Goal: Task Accomplishment & Management: Manage account settings

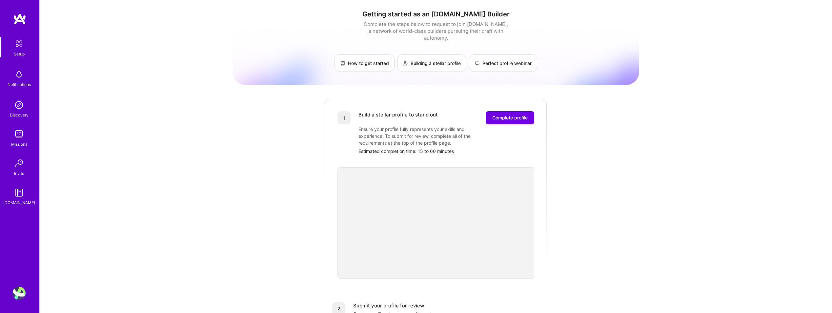
click at [19, 293] on img at bounding box center [18, 293] width 13 height 13
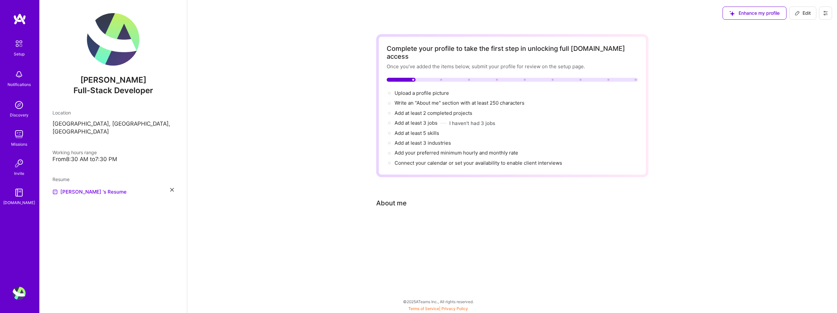
click at [23, 109] on img at bounding box center [18, 104] width 13 height 13
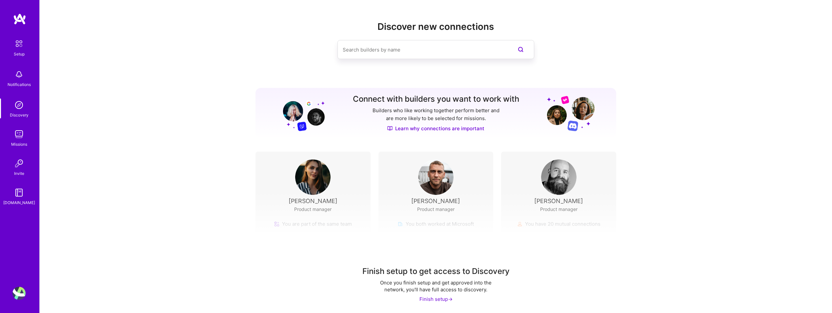
click at [11, 145] on div "Missions" at bounding box center [19, 144] width 16 height 7
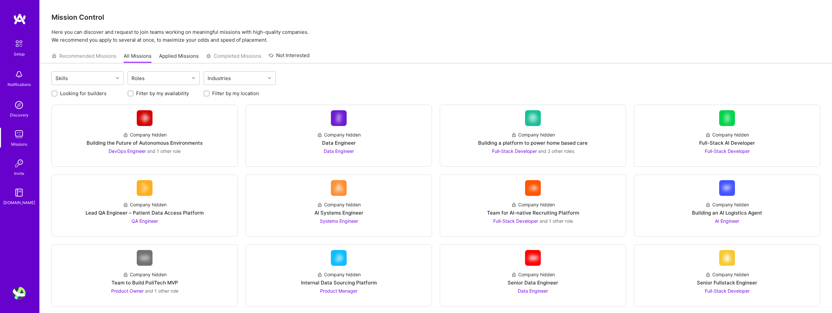
click at [59, 60] on div "Recommended Missions All Missions Applied Missions Completed Missions Not Inter…" at bounding box center [180, 56] width 258 height 14
click at [76, 56] on div "Recommended Missions All Missions Applied Missions Completed Missions Not Inter…" at bounding box center [180, 56] width 258 height 14
click at [173, 54] on link "Applied Missions" at bounding box center [179, 57] width 40 height 11
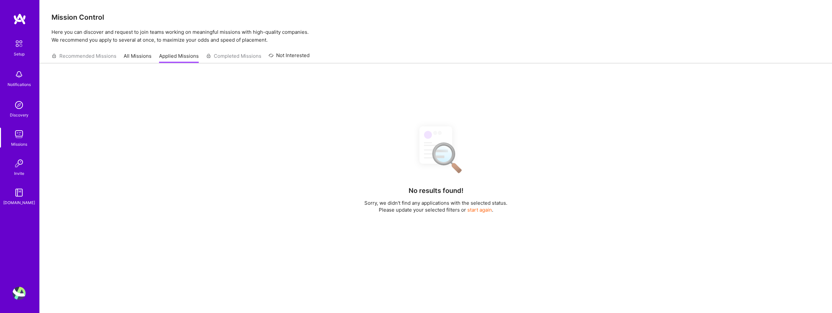
click at [148, 61] on link "All Missions" at bounding box center [138, 57] width 28 height 11
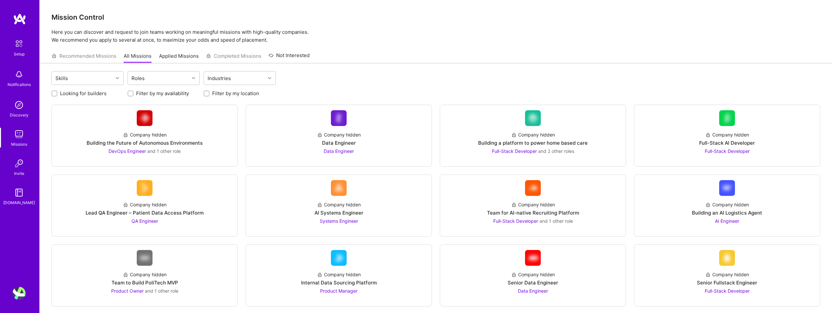
click at [21, 47] on img at bounding box center [19, 44] width 14 height 14
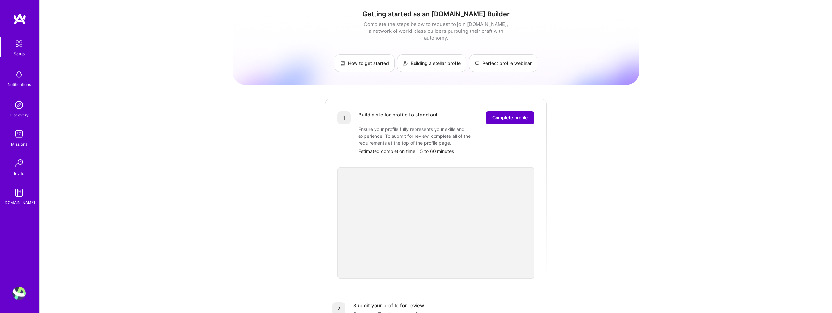
click at [497, 114] on span "Complete profile" at bounding box center [509, 117] width 35 height 7
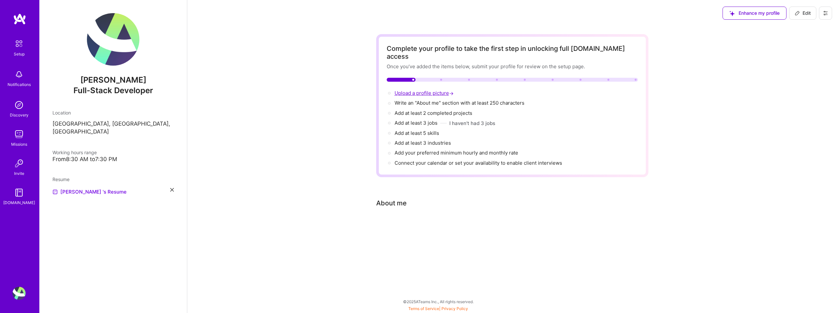
click at [401, 90] on span "Upload a profile picture →" at bounding box center [424, 93] width 60 height 6
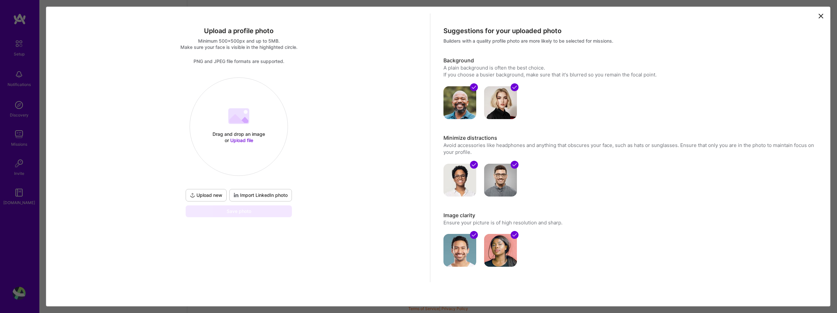
click at [251, 135] on div "Drag and drop an image or Upload file" at bounding box center [239, 137] width 56 height 12
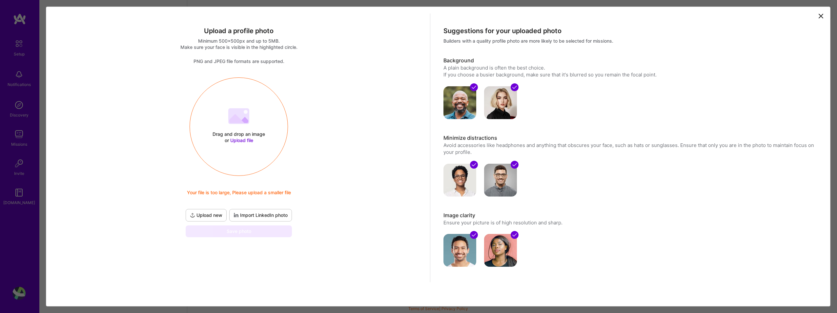
click at [206, 213] on span "Upload new" at bounding box center [206, 215] width 32 height 7
click at [211, 222] on span "Upload new" at bounding box center [206, 222] width 32 height 7
click at [240, 146] on div "Drag and drop an image or Upload file Upload file Please make sure your photo i…" at bounding box center [239, 127] width 98 height 70
click at [260, 129] on div "Drag and drop an image or Upload file Upload file Your file is too large, Pleas…" at bounding box center [239, 127] width 98 height 70
click at [256, 134] on div "Drag and drop an image or Upload file" at bounding box center [239, 137] width 56 height 12
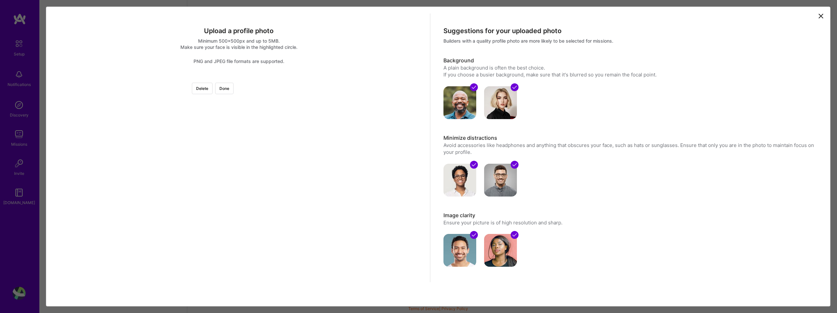
click at [275, 158] on div at bounding box center [321, 159] width 164 height 164
click at [233, 88] on button "Done" at bounding box center [224, 88] width 18 height 11
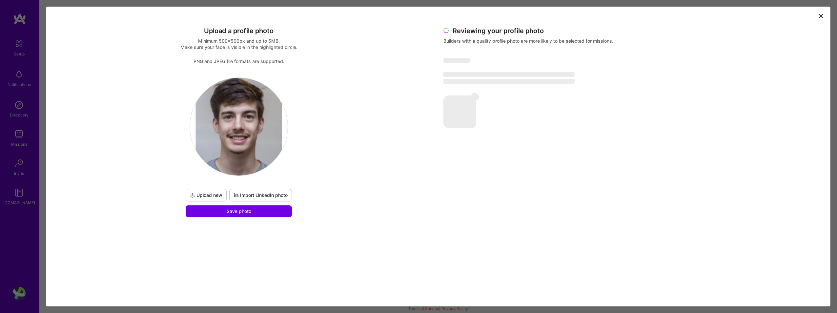
click at [252, 193] on span "Import LinkedIn photo" at bounding box center [260, 195] width 54 height 7
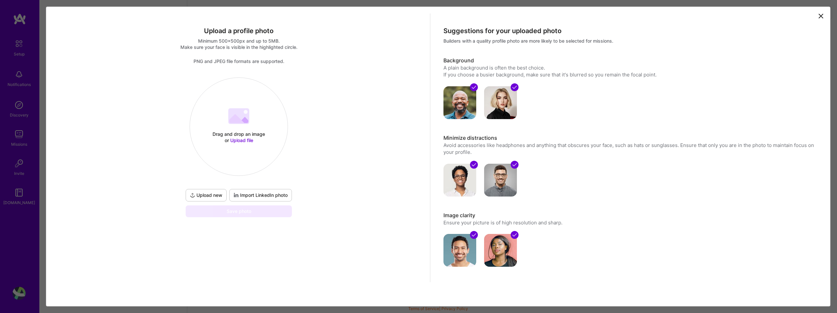
click at [265, 198] on span "Import LinkedIn photo" at bounding box center [260, 195] width 54 height 7
click at [33, 214] on div "Upload a profile photo Minimum 500x500px and up to 5MB. Make sure your face is …" at bounding box center [418, 156] width 837 height 313
drag, startPoint x: 34, startPoint y: 214, endPoint x: 368, endPoint y: 167, distance: 336.7
click at [34, 214] on div "Upload a profile photo Minimum 500x500px and up to 5MB. Make sure your face is …" at bounding box center [418, 156] width 837 height 313
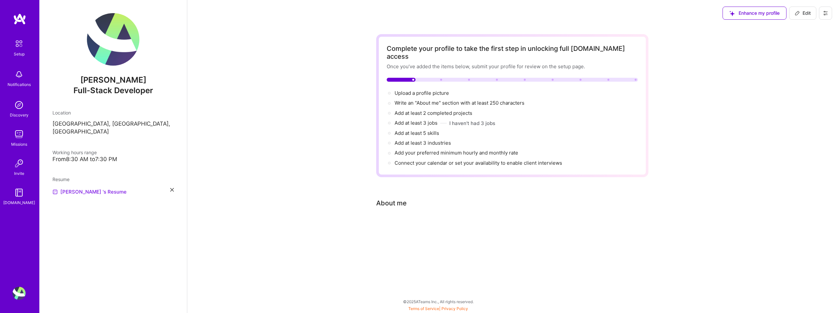
click at [84, 188] on link "[PERSON_NAME] 's Resume" at bounding box center [89, 192] width 74 height 8
click at [19, 26] on div "Setup Notifications Discovery Missions Invite [DOMAIN_NAME]" at bounding box center [19, 145] width 39 height 264
click at [19, 12] on div "Setup Notifications Discovery Missions Invite [DOMAIN_NAME] Profile" at bounding box center [19, 156] width 39 height 313
drag, startPoint x: 30, startPoint y: 23, endPoint x: 20, endPoint y: 19, distance: 11.3
click at [30, 23] on link at bounding box center [19, 19] width 39 height 12
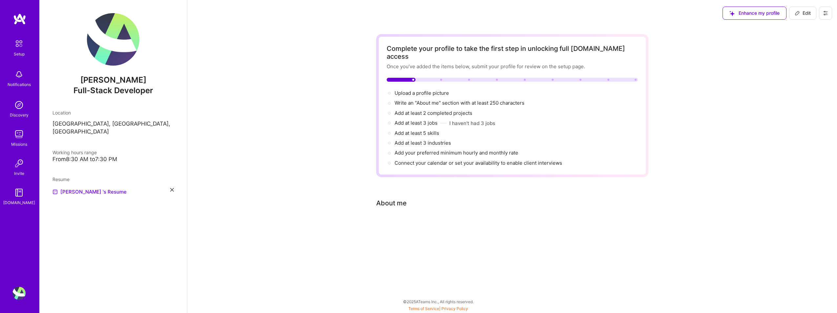
click at [20, 19] on img at bounding box center [19, 19] width 13 height 12
click at [778, 12] on span "Enhance my profile" at bounding box center [754, 13] width 50 height 7
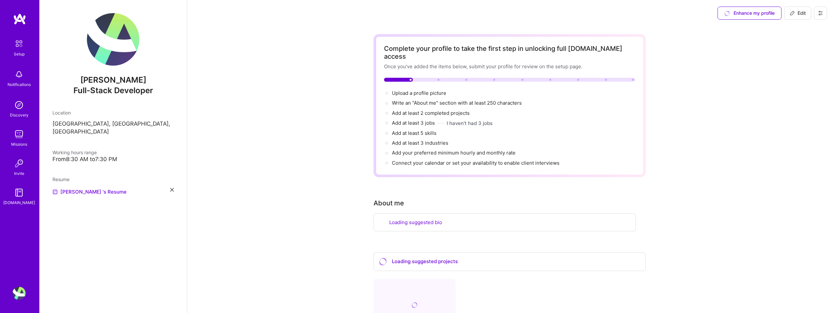
click at [829, 16] on div "Enhance my profile Edit" at bounding box center [771, 13] width 119 height 26
click at [817, 11] on button at bounding box center [820, 13] width 13 height 13
click at [801, 31] on button "Settings" at bounding box center [802, 28] width 49 height 17
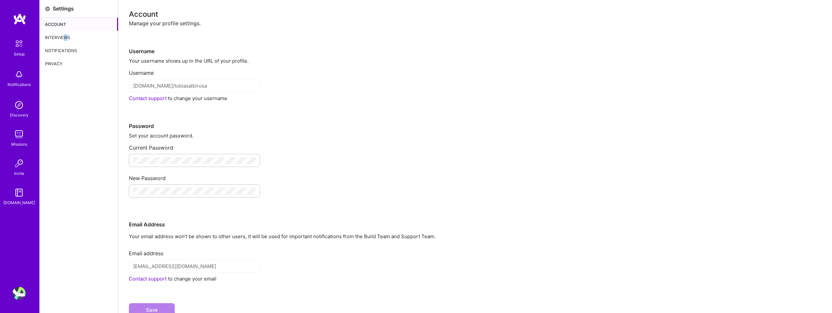
click at [66, 42] on div "Interviews" at bounding box center [79, 37] width 78 height 13
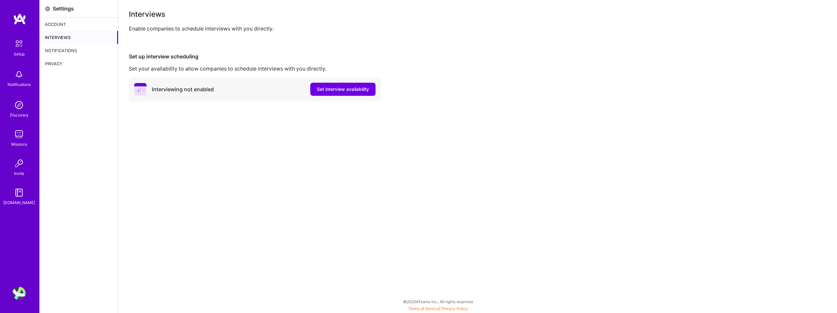
drag, startPoint x: 66, startPoint y: 42, endPoint x: 61, endPoint y: 50, distance: 10.0
click at [61, 50] on div "Notifications" at bounding box center [79, 50] width 78 height 13
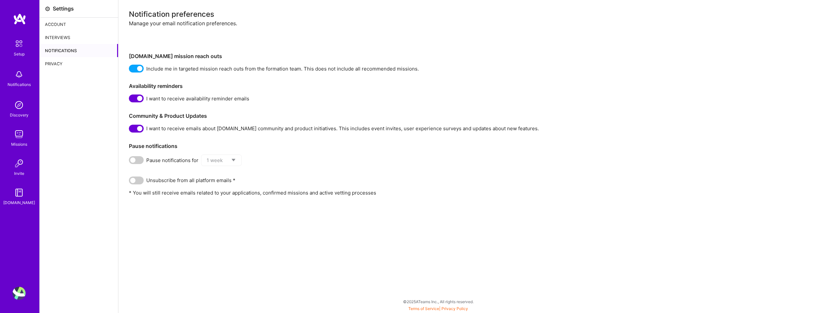
click at [52, 65] on div "Privacy" at bounding box center [79, 63] width 78 height 13
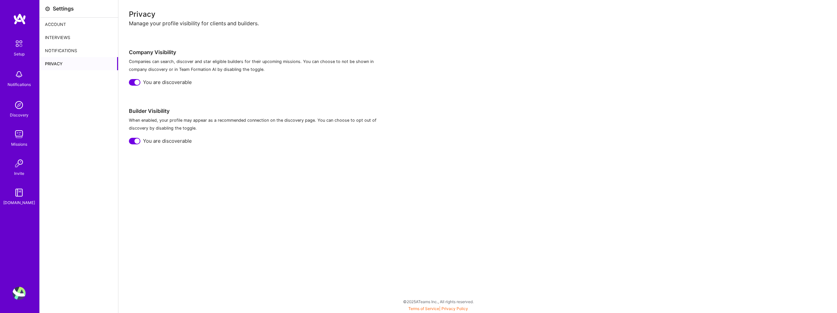
click at [51, 54] on div "Notifications" at bounding box center [79, 50] width 78 height 13
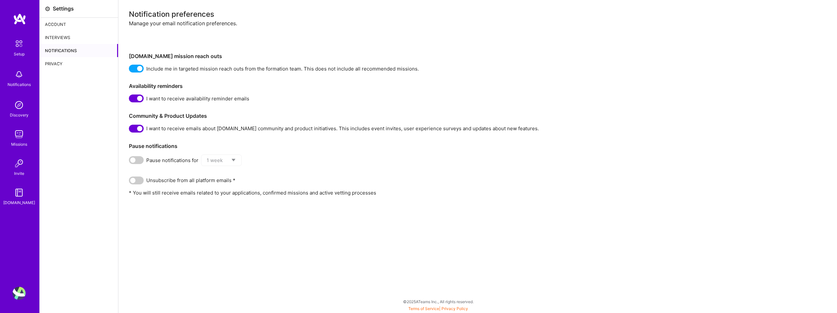
click at [19, 23] on img at bounding box center [19, 19] width 13 height 12
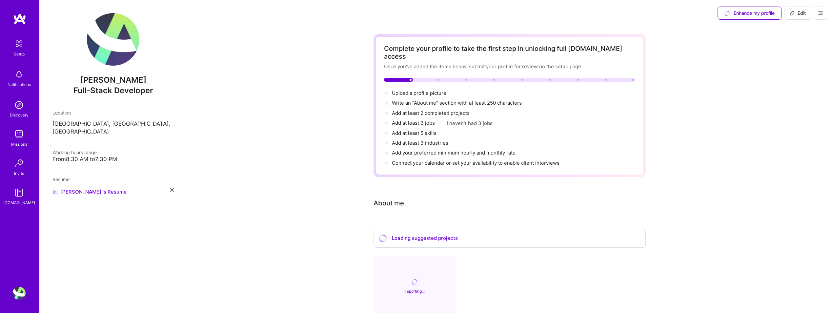
click at [20, 195] on img at bounding box center [18, 192] width 13 height 13
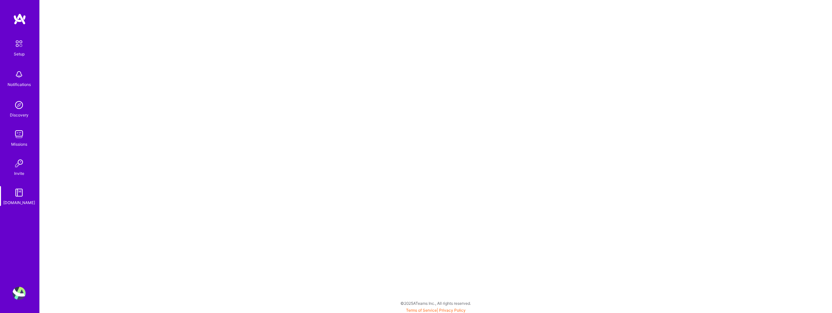
click at [22, 160] on img at bounding box center [18, 163] width 13 height 13
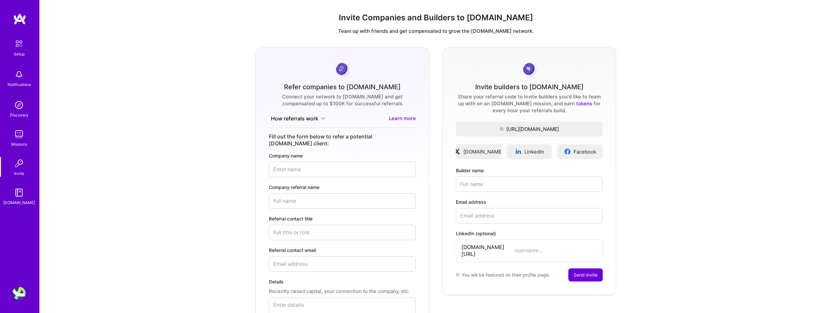
click at [10, 133] on link "Missions" at bounding box center [19, 138] width 41 height 20
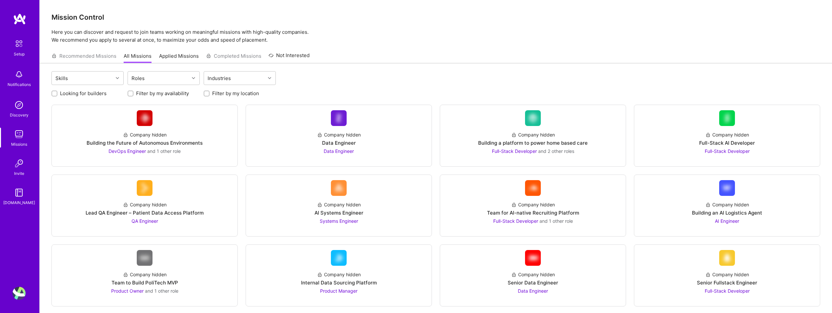
click at [6, 98] on div "Setup Notifications Discovery Missions Invite [DOMAIN_NAME]" at bounding box center [19, 121] width 39 height 169
click at [24, 105] on img at bounding box center [18, 104] width 13 height 13
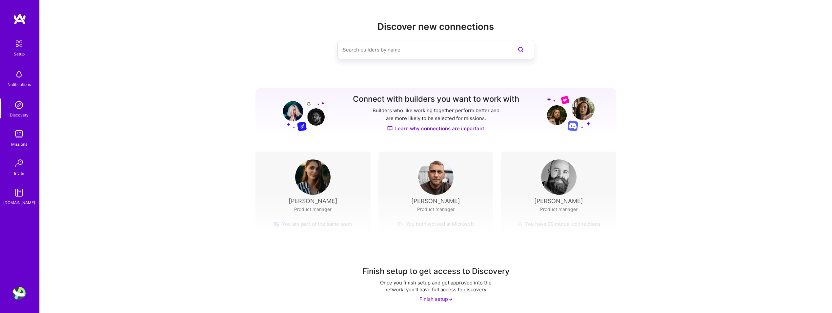
click at [11, 50] on link "Setup" at bounding box center [19, 47] width 41 height 21
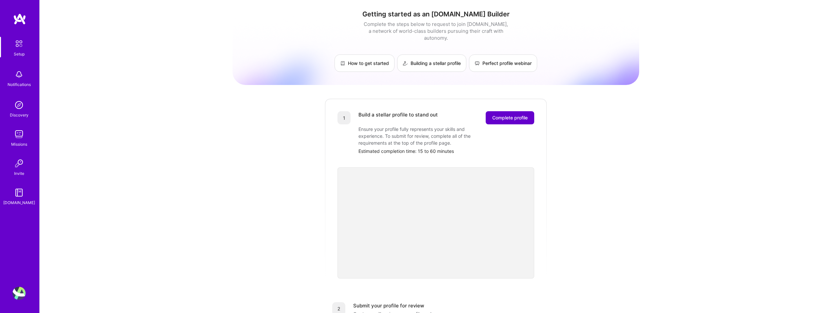
click at [514, 114] on span "Complete profile" at bounding box center [509, 117] width 35 height 7
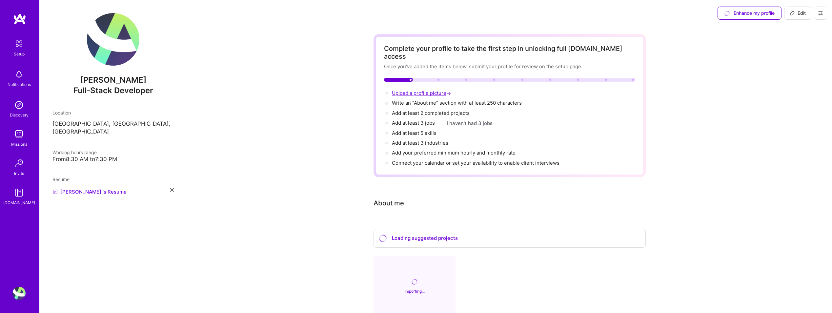
click at [420, 90] on span "Upload a profile picture →" at bounding box center [422, 93] width 60 height 6
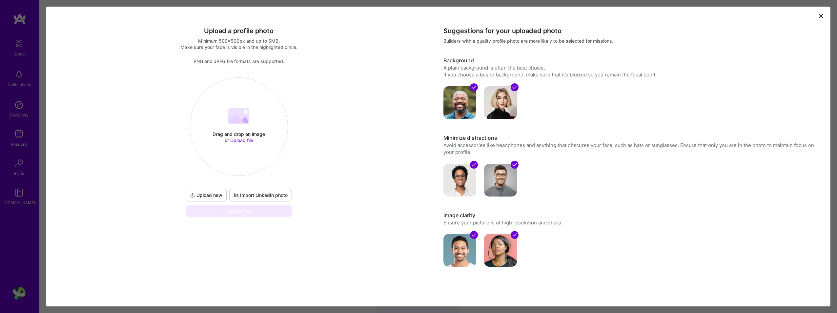
click at [229, 120] on icon at bounding box center [236, 118] width 15 height 9
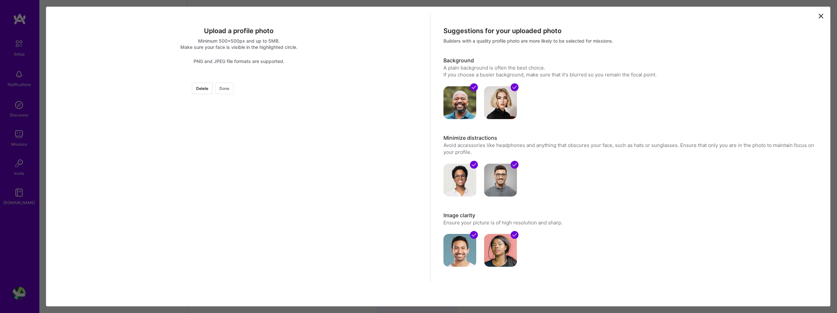
click at [233, 89] on button "Done" at bounding box center [224, 88] width 18 height 11
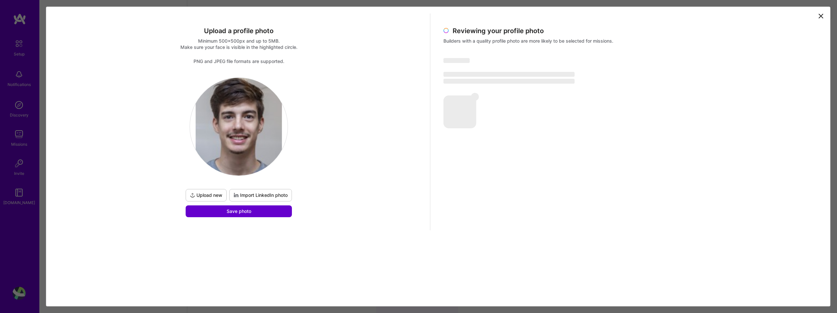
click at [233, 210] on span "Save photo" at bounding box center [239, 211] width 25 height 7
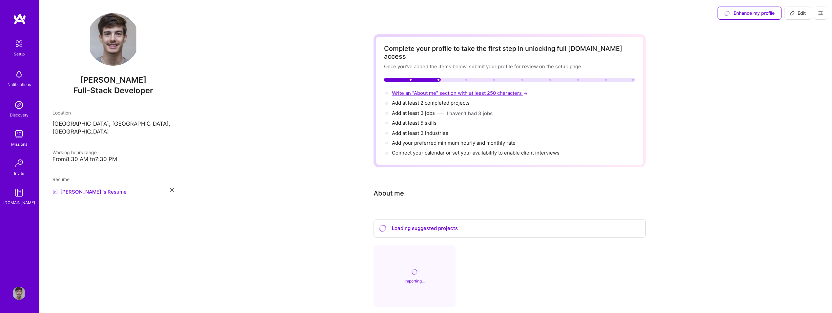
click at [457, 90] on span "Write an "About me" section with at least 250 characters →" at bounding box center [460, 93] width 137 height 6
select select "US"
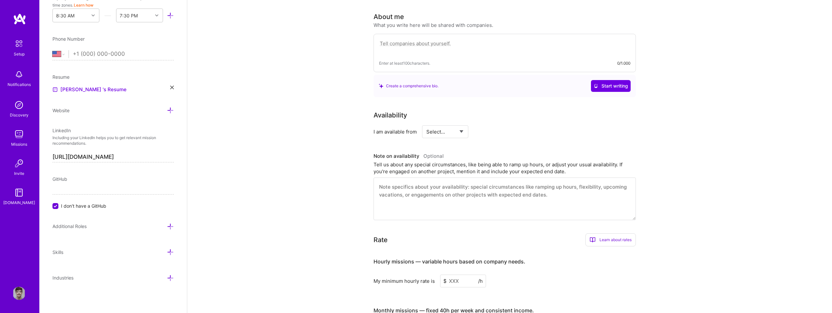
scroll to position [180, 0]
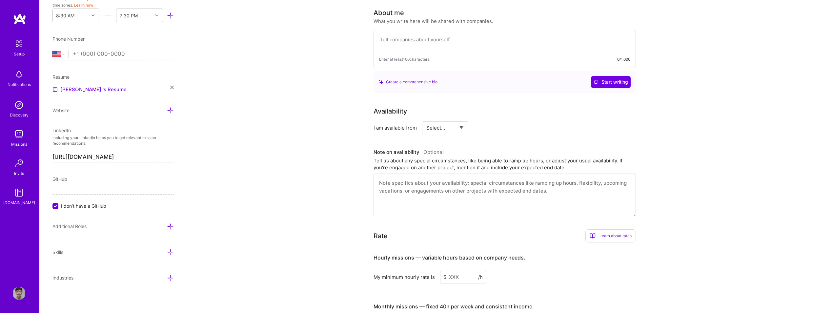
click at [414, 35] on textarea at bounding box center [504, 42] width 251 height 15
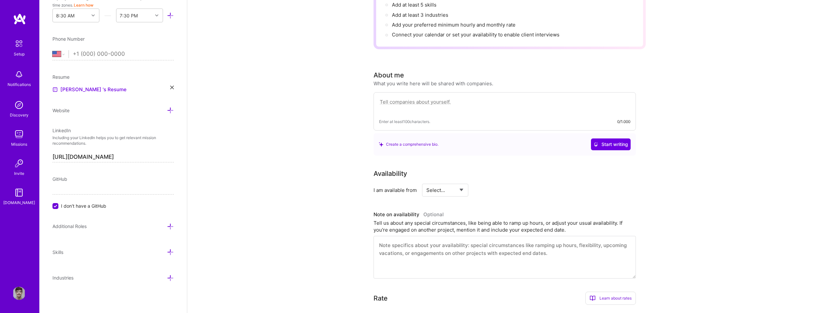
scroll to position [93, 0]
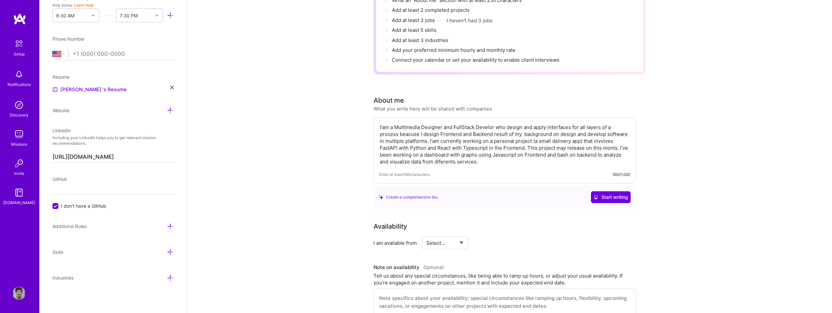
drag, startPoint x: 483, startPoint y: 158, endPoint x: 472, endPoint y: 156, distance: 11.3
click at [471, 156] on div "I'am a Multimedia Designer and FullStack Develor who design and apply interface…" at bounding box center [504, 150] width 262 height 66
click at [489, 159] on div "I'am a Multimedia Designer and FullStack Develor who design and apply interface…" at bounding box center [504, 150] width 262 height 66
drag, startPoint x: 504, startPoint y: 153, endPoint x: 344, endPoint y: 82, distance: 175.2
click at [344, 82] on div "Complete your profile to take the first step in unlocking full [DOMAIN_NAME] ac…" at bounding box center [509, 251] width 645 height 636
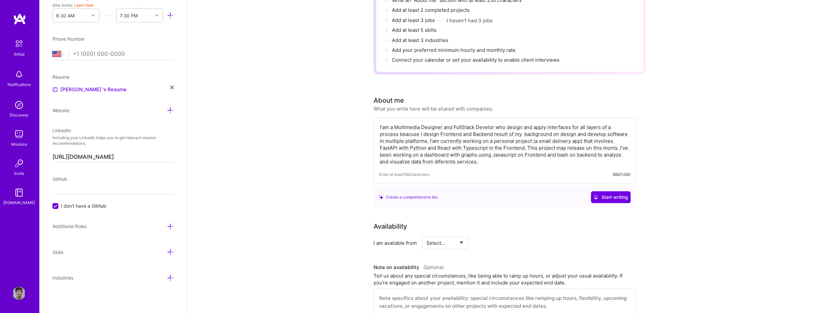
paste textarea "m a Multimedia Designer and Fullstack Developer who designs and implements inte…"
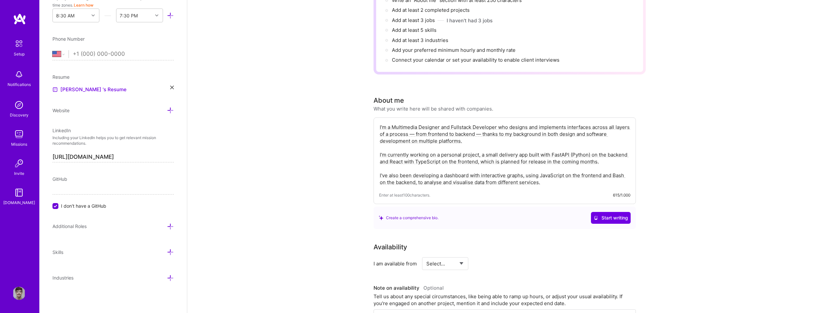
type textarea "I'm a Multimedia Designer and Fullstack Developer who designs and implements in…"
click at [581, 242] on div "Availability" at bounding box center [504, 247] width 262 height 10
click at [451, 191] on div "Enter at least 100 characters. 615/1.000" at bounding box center [504, 194] width 251 height 7
click at [444, 182] on div "I'm a Multimedia Designer and Fullstack Developer who designs and implements in…" at bounding box center [504, 160] width 262 height 87
drag, startPoint x: 418, startPoint y: 191, endPoint x: 429, endPoint y: 166, distance: 27.3
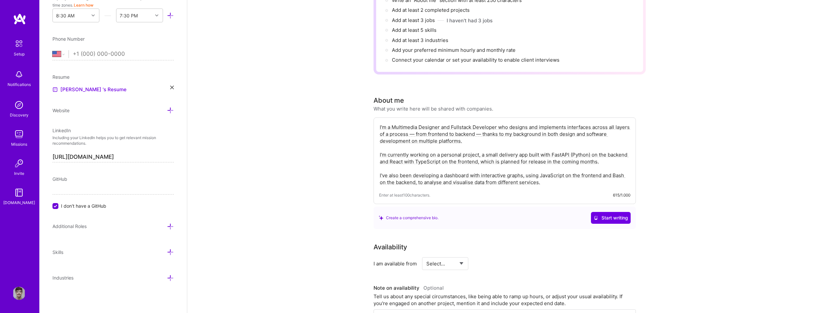
click at [418, 189] on div "I'm a Multimedia Designer and Fullstack Developer who designs and implements in…" at bounding box center [504, 160] width 262 height 87
drag, startPoint x: 406, startPoint y: 116, endPoint x: 557, endPoint y: 181, distance: 164.7
click at [566, 224] on div "Complete your profile to take the first step in unlocking full [DOMAIN_NAME] ac…" at bounding box center [509, 257] width 272 height 633
click at [554, 172] on textarea "I'm a Multimedia Designer and Fullstack Developer who designs and implements in…" at bounding box center [504, 154] width 251 height 63
click at [553, 172] on textarea "I'm a Multimedia Designer and Fullstack Developer who designs and implements in…" at bounding box center [504, 154] width 251 height 63
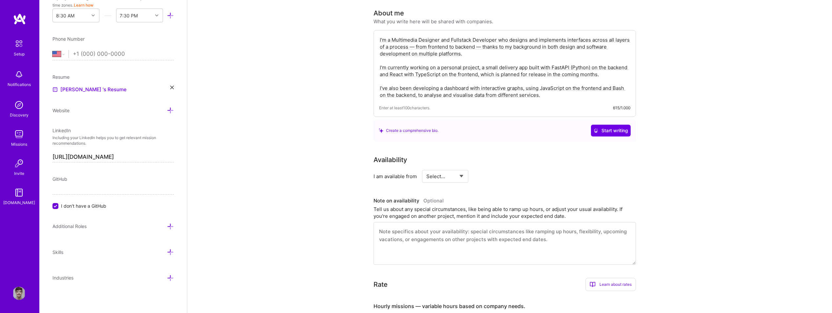
scroll to position [180, 0]
click at [594, 175] on div "Availability I am available from Select... Right Now Future Date Not Available …" at bounding box center [509, 209] width 272 height 110
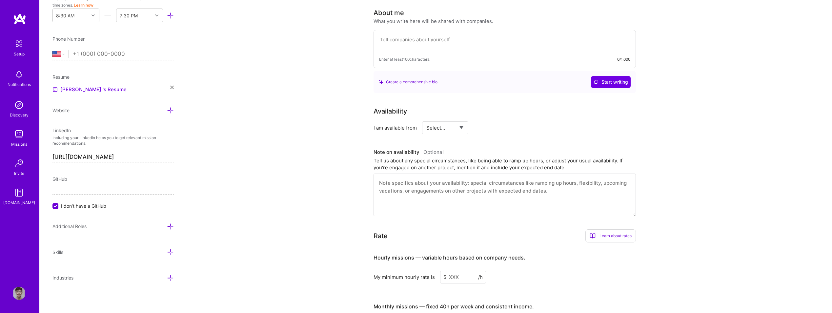
click at [539, 82] on div "Create a comprehensive bio. Start writing" at bounding box center [504, 82] width 262 height 22
click at [461, 35] on textarea at bounding box center [504, 42] width 251 height 15
paste textarea "I'm a Multimedia Designer and Fullstack Developer who designs and implements in…"
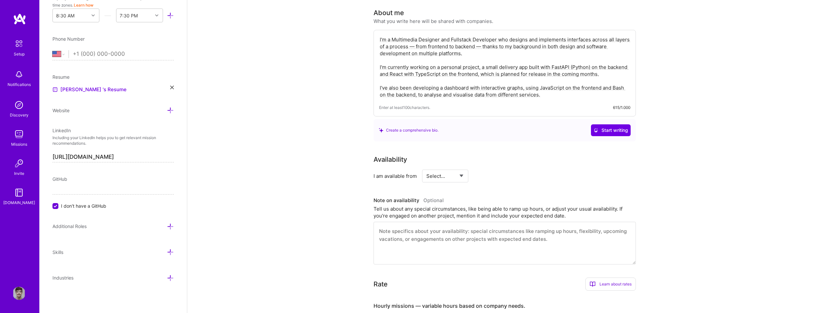
type textarea "I'm a Multimedia Designer and Fullstack Developer who designs and implements in…"
click at [438, 127] on div "Create a comprehensive bio." at bounding box center [409, 130] width 60 height 7
click at [456, 235] on textarea at bounding box center [504, 243] width 262 height 43
drag, startPoint x: 489, startPoint y: 235, endPoint x: 486, endPoint y: 224, distance: 11.9
click at [489, 231] on textarea at bounding box center [504, 243] width 262 height 43
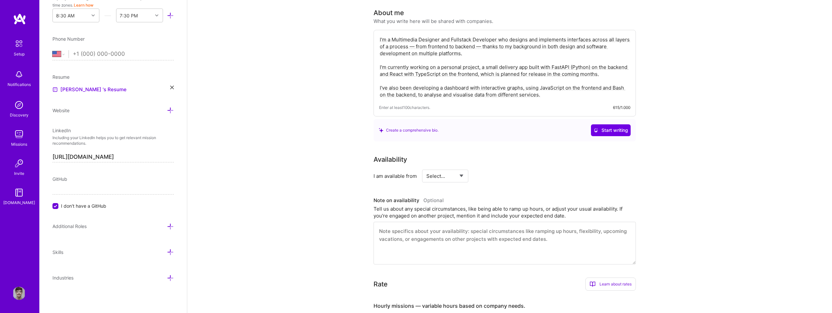
click at [463, 158] on div "Availability I am available from Select... Right Now Future Date Not Available" at bounding box center [504, 168] width 262 height 28
click at [453, 168] on select "Select... Right Now Future Date Not Available" at bounding box center [445, 176] width 38 height 17
select select "Future Date"
click at [426, 168] on select "Select... Right Now Future Date Not Available" at bounding box center [445, 176] width 38 height 17
click at [502, 170] on input "[DATE]" at bounding box center [501, 176] width 32 height 13
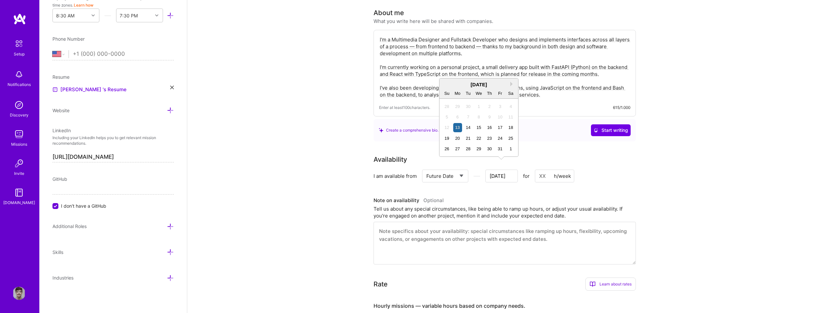
click at [512, 81] on div "[DATE] Su Mo Tu We Th Fr Sa" at bounding box center [478, 88] width 79 height 20
click at [508, 85] on div "[DATE]" at bounding box center [478, 84] width 79 height 7
click at [509, 145] on div "1" at bounding box center [510, 148] width 9 height 9
click at [540, 170] on input at bounding box center [554, 176] width 39 height 13
drag, startPoint x: 545, startPoint y: 169, endPoint x: 538, endPoint y: 169, distance: 6.9
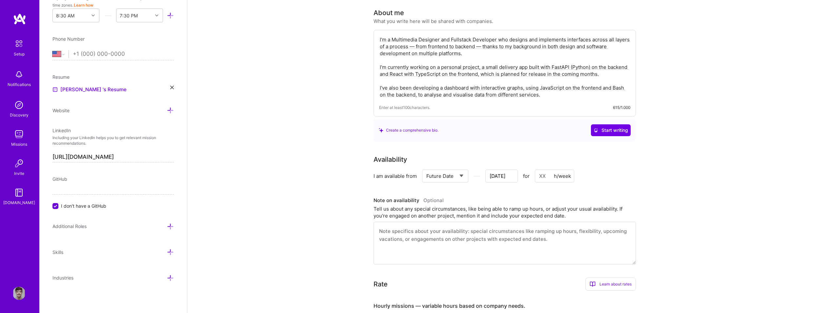
click at [538, 170] on input at bounding box center [554, 176] width 39 height 13
click at [541, 170] on input at bounding box center [554, 176] width 39 height 13
click at [512, 170] on input "[DATE]" at bounding box center [501, 176] width 32 height 13
click at [510, 70] on div "[DATE] Su Mo Tu We Th Fr Sa" at bounding box center [478, 78] width 79 height 20
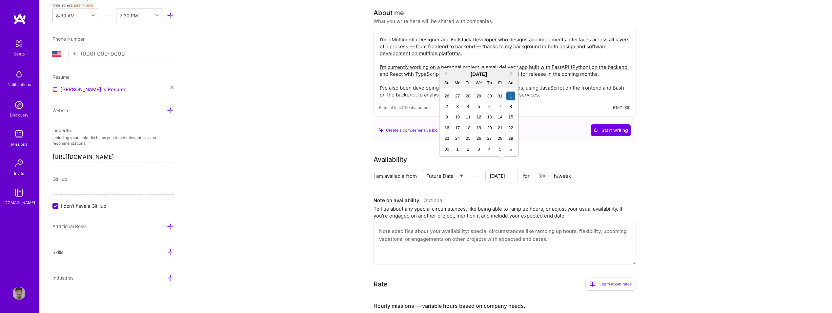
click at [511, 144] on div "30 1 2 3 4 5 6" at bounding box center [478, 149] width 74 height 10
click at [511, 146] on div "6" at bounding box center [510, 149] width 9 height 9
type input "[DATE]"
click at [452, 168] on select "Select... Right Now Future Date Not Available" at bounding box center [445, 176] width 38 height 17
select select "Not Available"
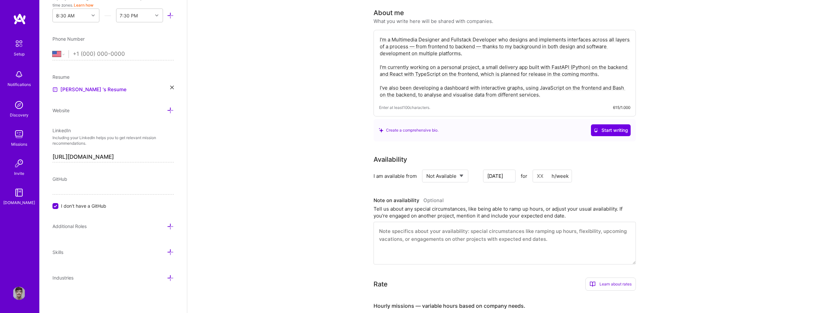
click at [426, 168] on select "Select... Right Now Future Date Not Available" at bounding box center [445, 176] width 38 height 17
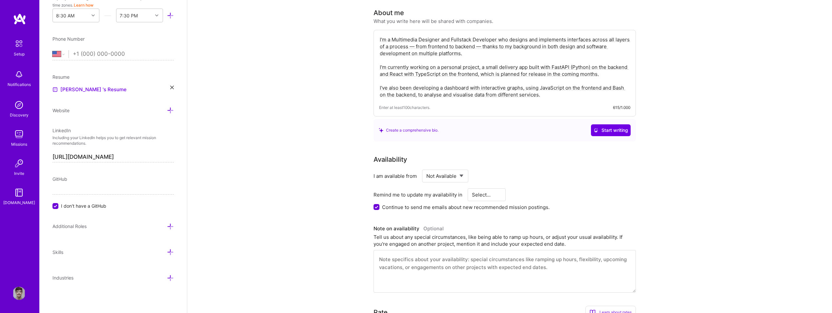
scroll to position [311, 0]
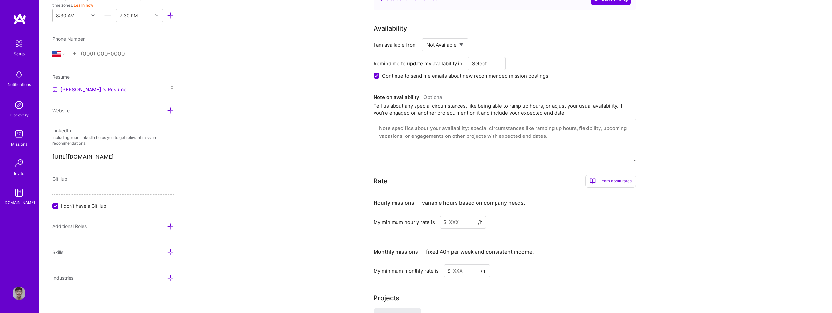
click at [417, 126] on textarea at bounding box center [504, 140] width 262 height 43
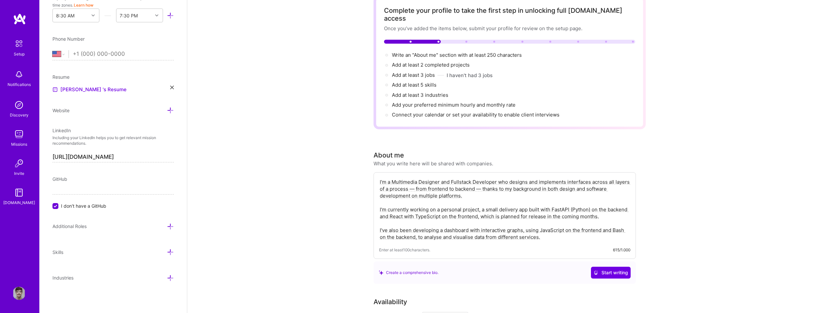
scroll to position [0, 0]
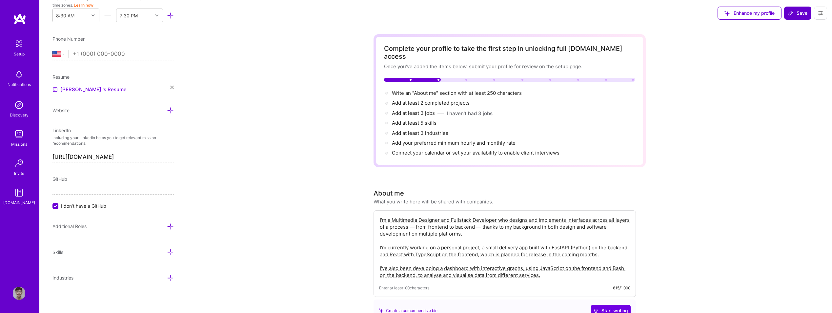
click at [794, 8] on button "Save" at bounding box center [797, 13] width 27 height 13
select select "1 Month"
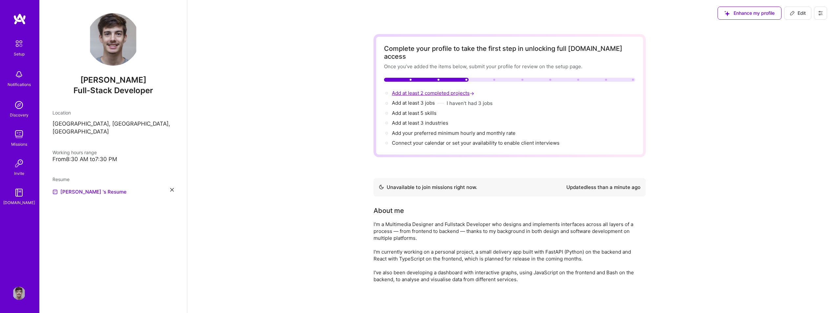
click at [414, 90] on span "Add at least 2 completed projects →" at bounding box center [434, 93] width 84 height 6
select select "US"
select select "Not Available"
select select "1 Month"
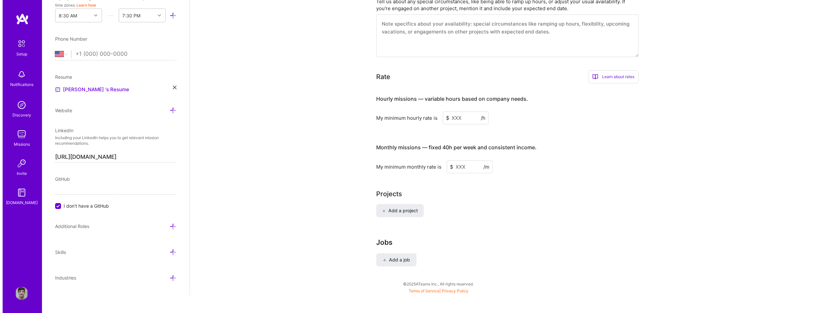
scroll to position [409, 0]
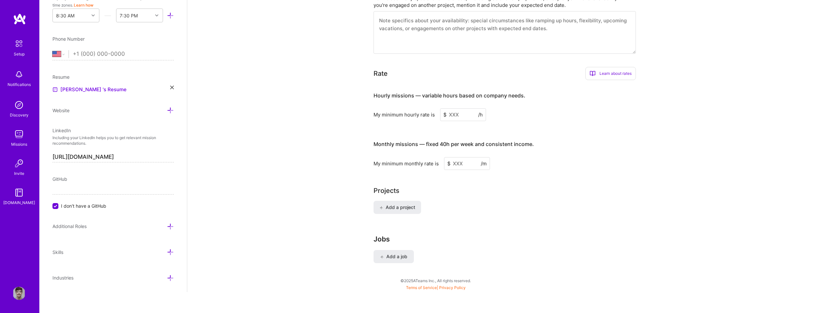
click at [417, 27] on textarea at bounding box center [504, 32] width 262 height 43
click at [395, 204] on span "Add a project" at bounding box center [397, 207] width 36 height 7
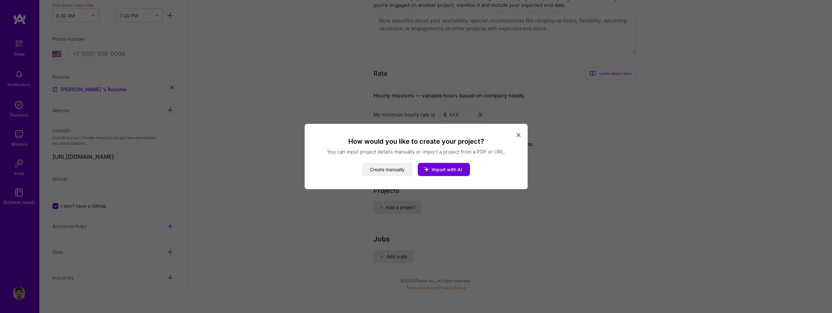
click at [399, 170] on button "Create manually" at bounding box center [387, 169] width 50 height 13
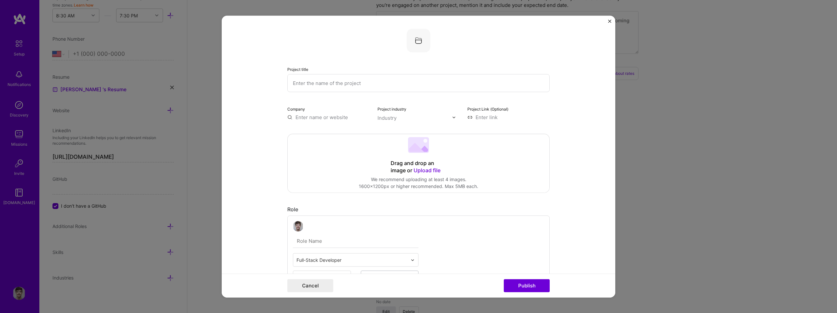
click at [333, 85] on input "text" at bounding box center [418, 83] width 262 height 18
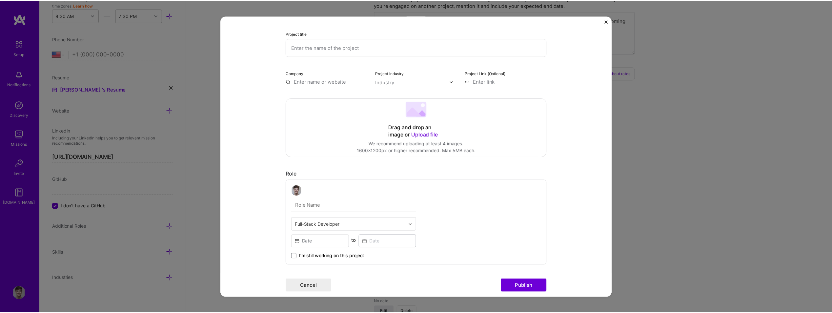
scroll to position [0, 0]
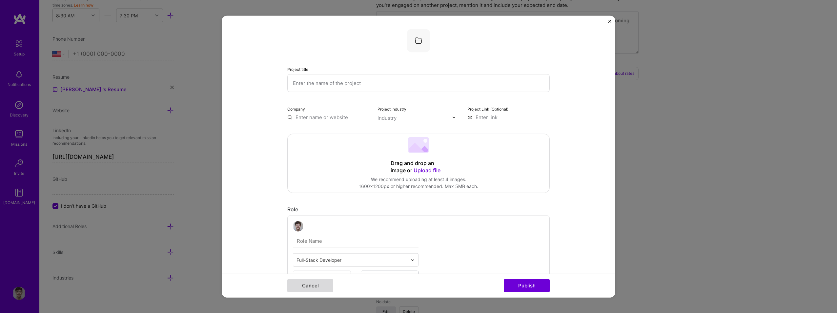
click at [313, 290] on button "Cancel" at bounding box center [310, 285] width 46 height 13
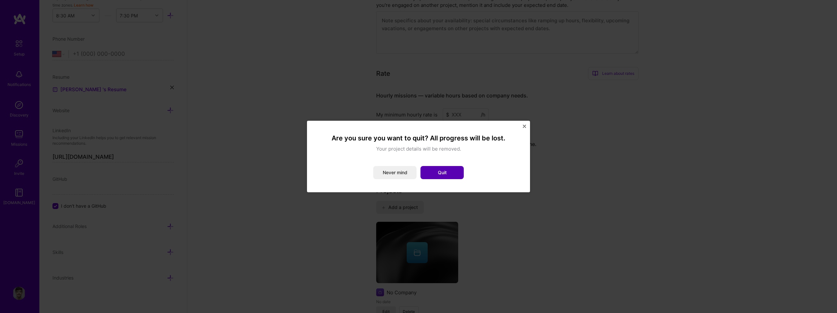
drag, startPoint x: 401, startPoint y: 173, endPoint x: 440, endPoint y: 173, distance: 38.4
click at [440, 169] on div "Never mind Quit" at bounding box center [418, 172] width 197 height 13
click at [440, 173] on button "Quit" at bounding box center [441, 172] width 43 height 13
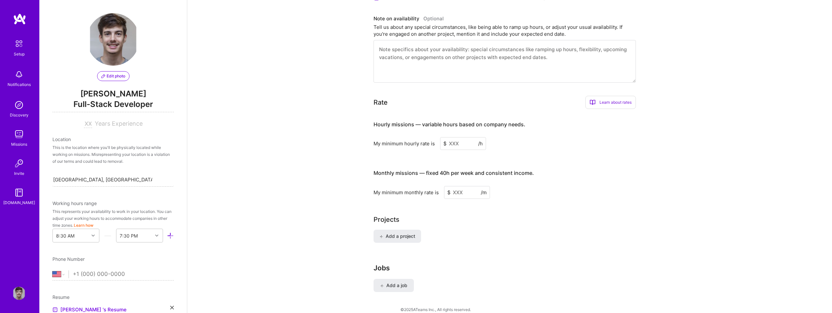
scroll to position [365, 0]
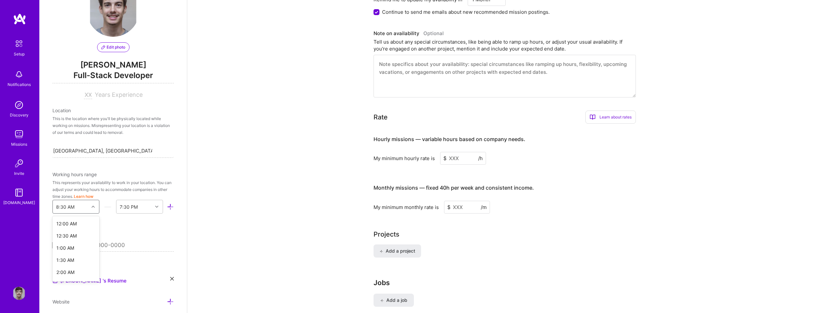
click at [84, 213] on div "option 5:30 AM focused, 12 of 48. 48 results available. Use Up and Down to choo…" at bounding box center [75, 207] width 47 height 14
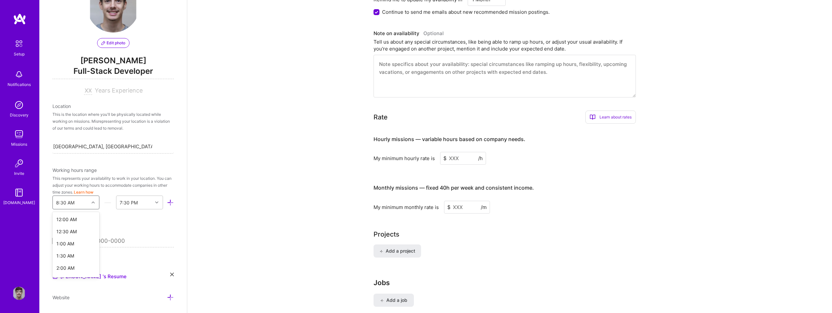
scroll to position [125, 0]
click at [84, 176] on div "This represents your availability to work in your location. You can adjust your…" at bounding box center [112, 185] width 121 height 21
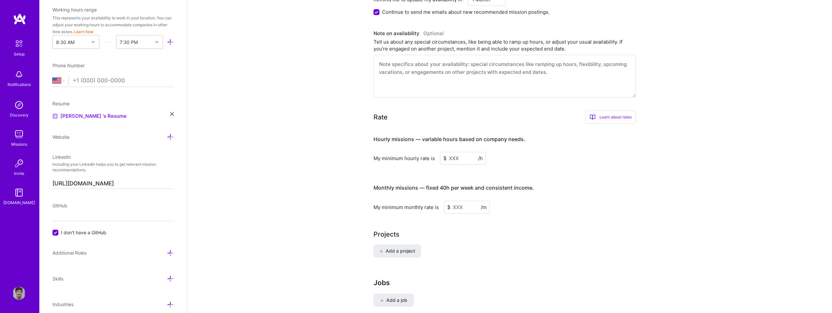
scroll to position [220, 0]
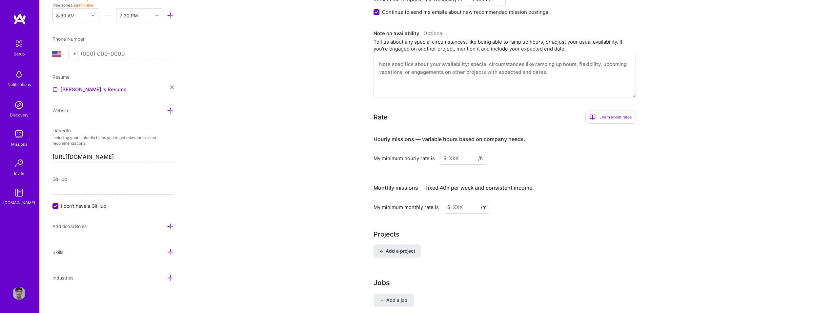
click at [58, 206] on input "I don't have a GitHub" at bounding box center [56, 206] width 6 height 6
click at [83, 187] on input at bounding box center [112, 189] width 121 height 10
type input "g"
type input "[URL][DOMAIN_NAME]"
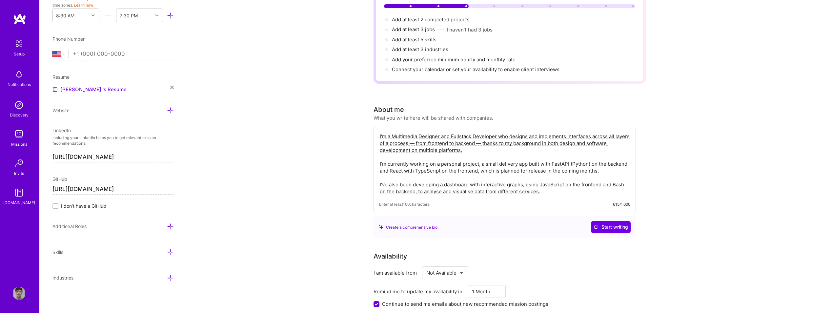
scroll to position [0, 0]
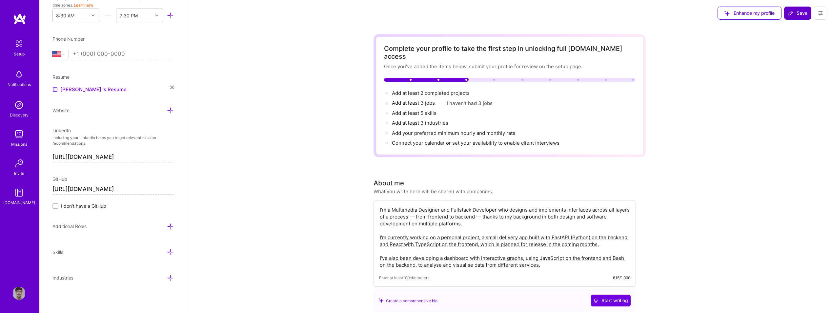
click at [791, 17] on button "Save" at bounding box center [797, 13] width 27 height 13
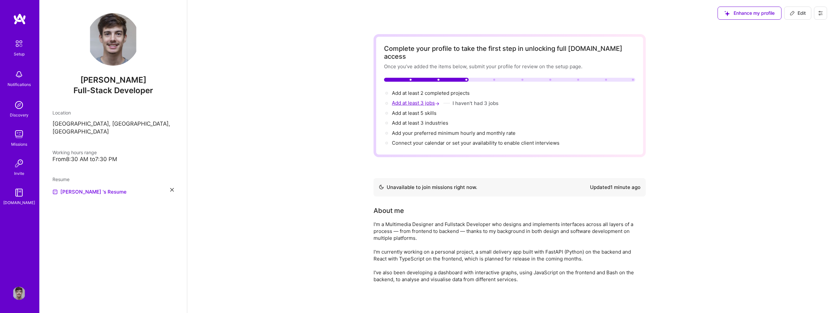
click at [423, 100] on span "Add at least 3 jobs →" at bounding box center [416, 103] width 49 height 6
select select "US"
select select "Not Available"
select select "1 Month"
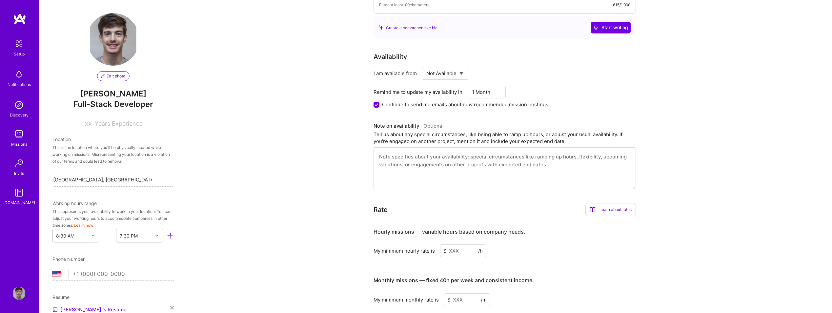
scroll to position [147, 0]
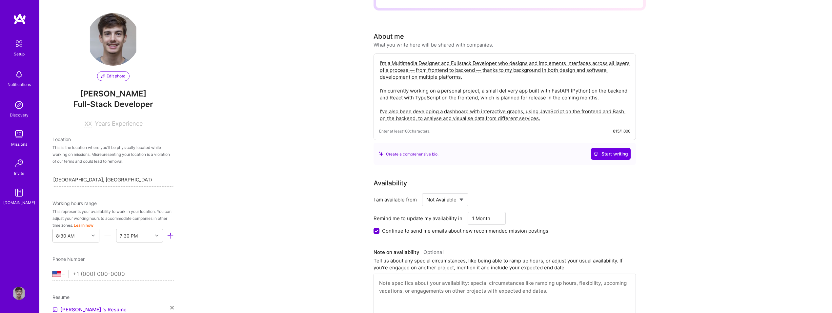
click at [23, 18] on img at bounding box center [19, 19] width 13 height 12
click at [266, 94] on div "Complete your profile to take the first step in unlocking full [DOMAIN_NAME] ac…" at bounding box center [509, 217] width 645 height 674
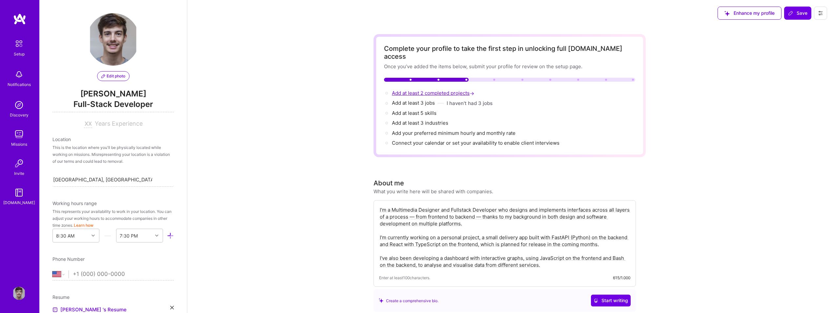
click at [422, 90] on span "Add at least 2 completed projects →" at bounding box center [434, 93] width 84 height 6
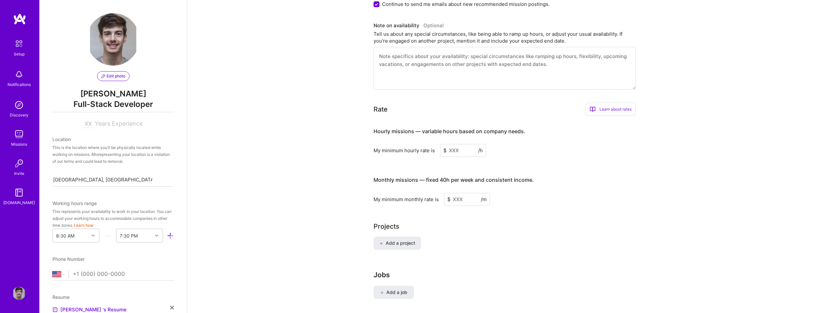
scroll to position [409, 0]
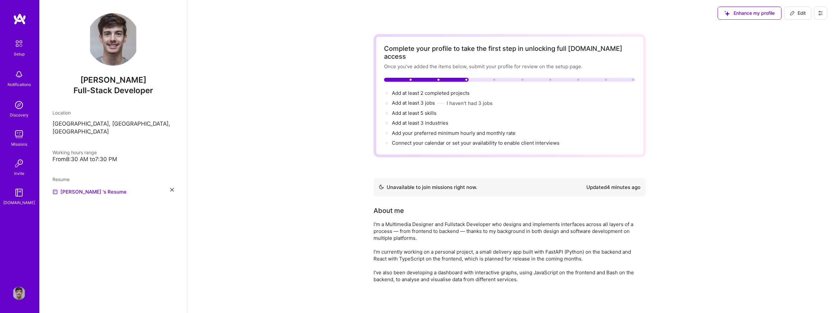
click at [23, 295] on img at bounding box center [18, 293] width 13 height 13
